Goal: Task Accomplishment & Management: Use online tool/utility

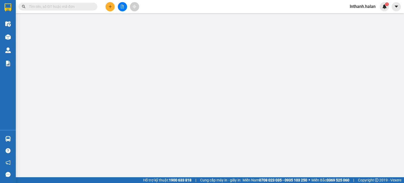
type input "0934288739"
type input "TRÚC"
type input "0968756265"
type input "THỦY"
type input "0"
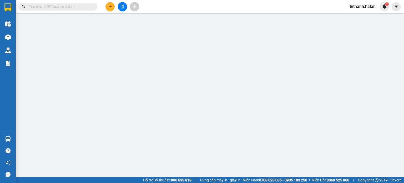
type input "70.000"
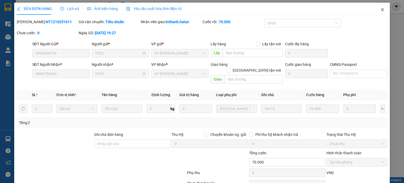
click at [376, 12] on span "Close" at bounding box center [382, 10] width 15 height 15
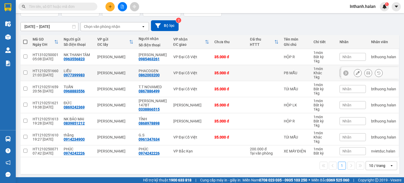
scroll to position [40, 0]
